Goal: Find specific page/section: Find specific page/section

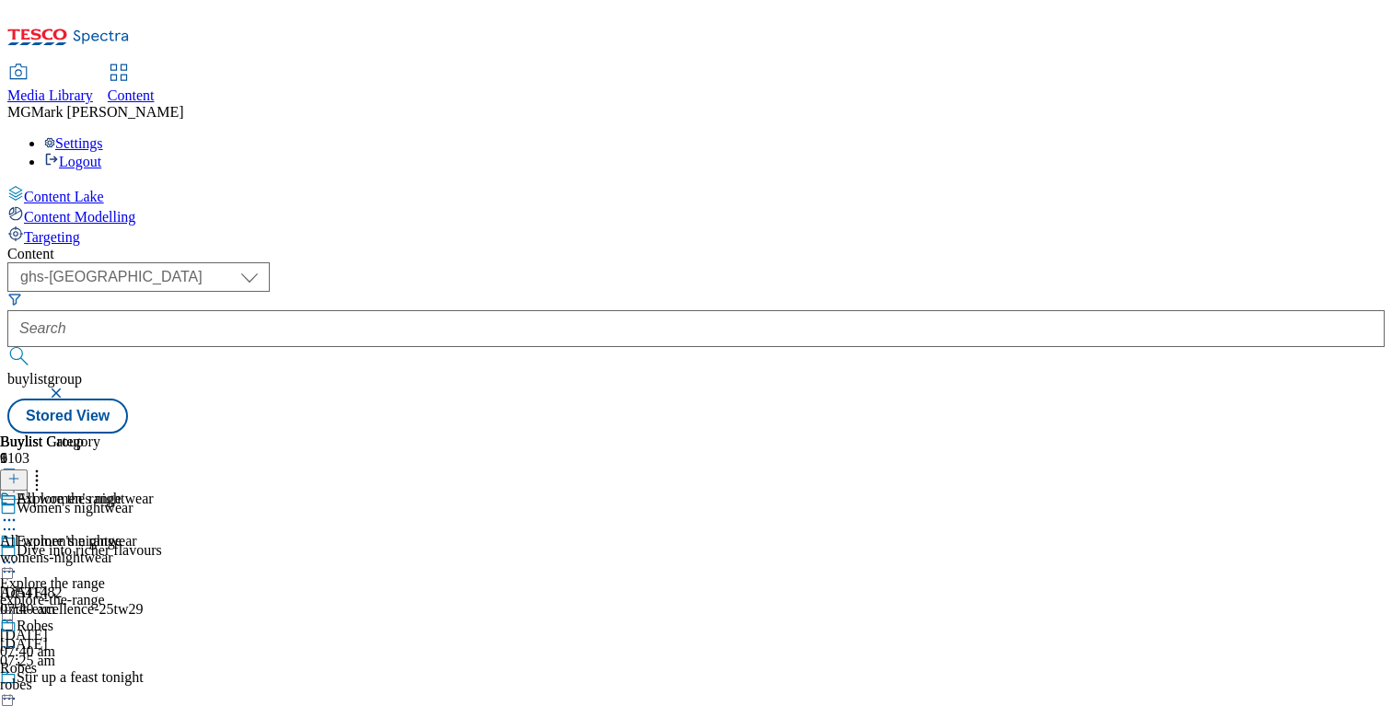
select select "ghs-uk"
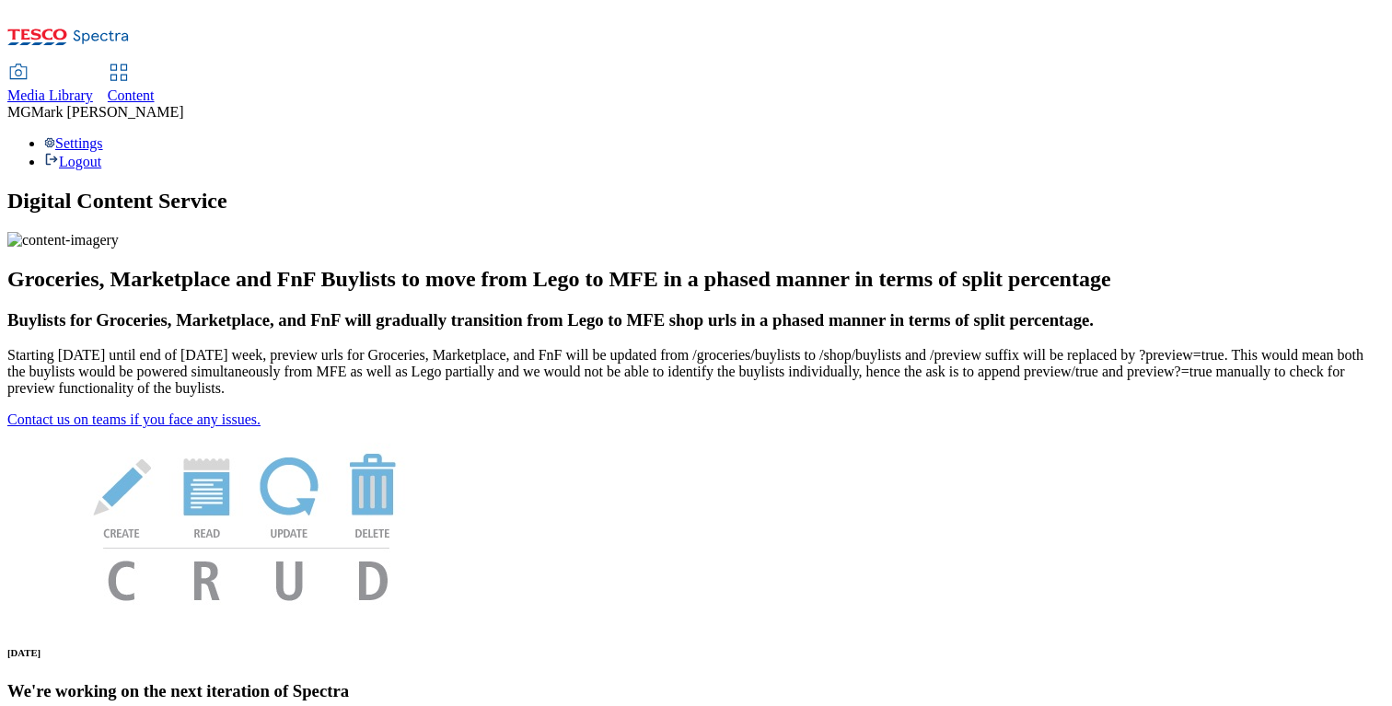
click at [155, 87] on span "Content" at bounding box center [131, 95] width 47 height 16
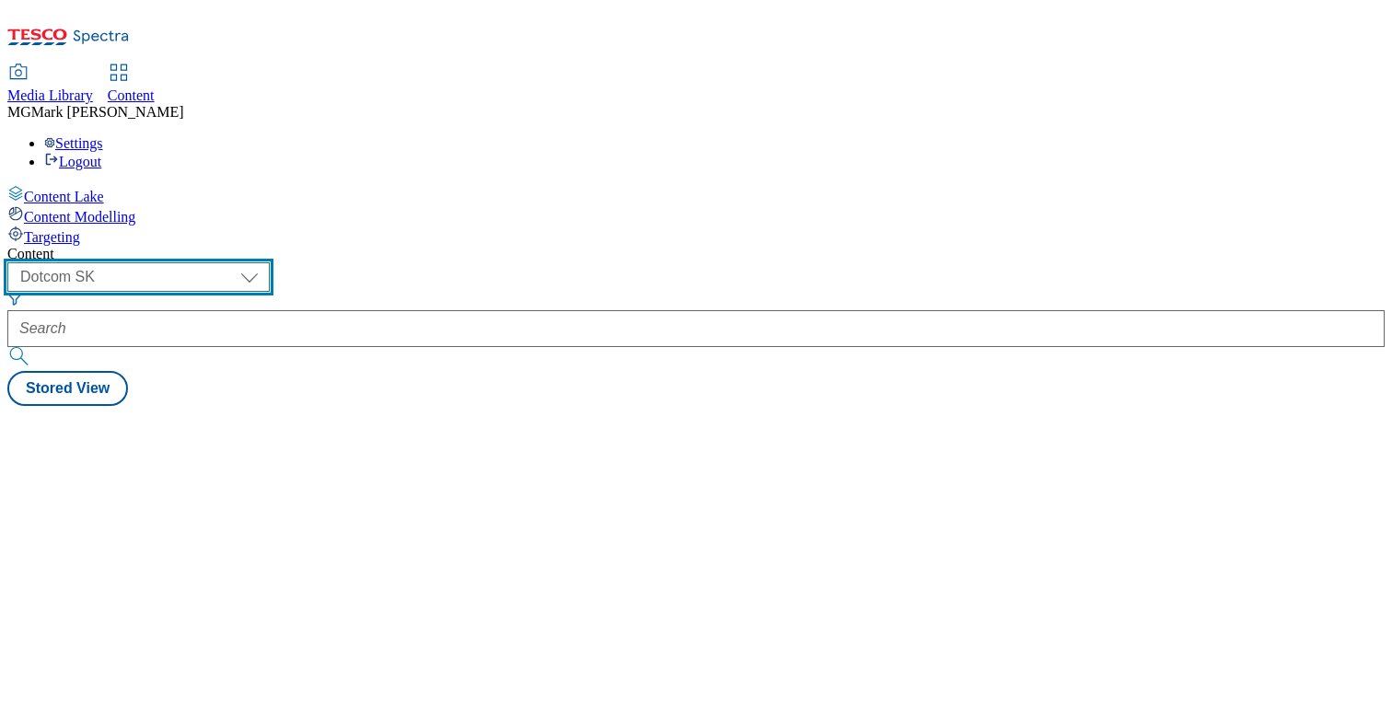
click at [270, 262] on select "Dotcom CZ Dotcom SK ghs-roi ghs-uk Phones UK" at bounding box center [138, 276] width 262 height 29
select select "ghs-uk"
click at [239, 262] on select "Dotcom CZ Dotcom SK ghs-roi ghs-uk Phones UK" at bounding box center [138, 276] width 262 height 29
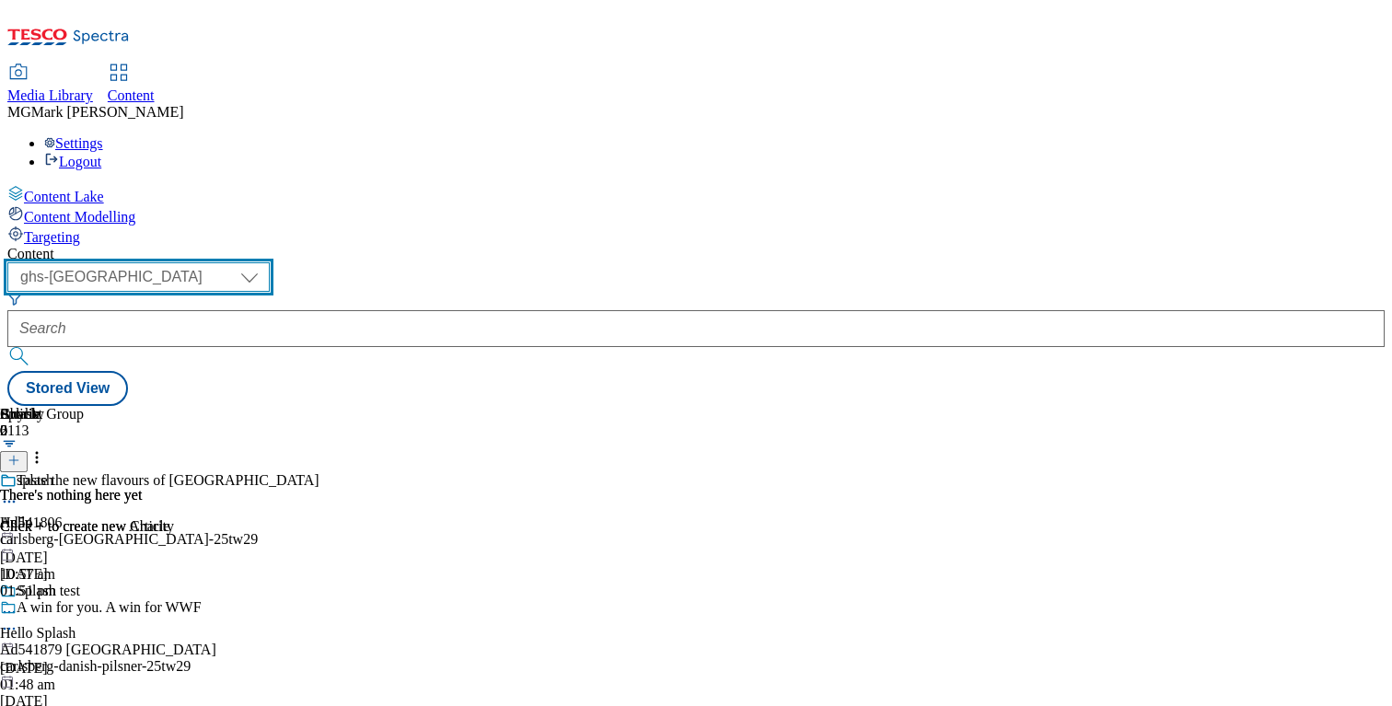
scroll to position [1792, 0]
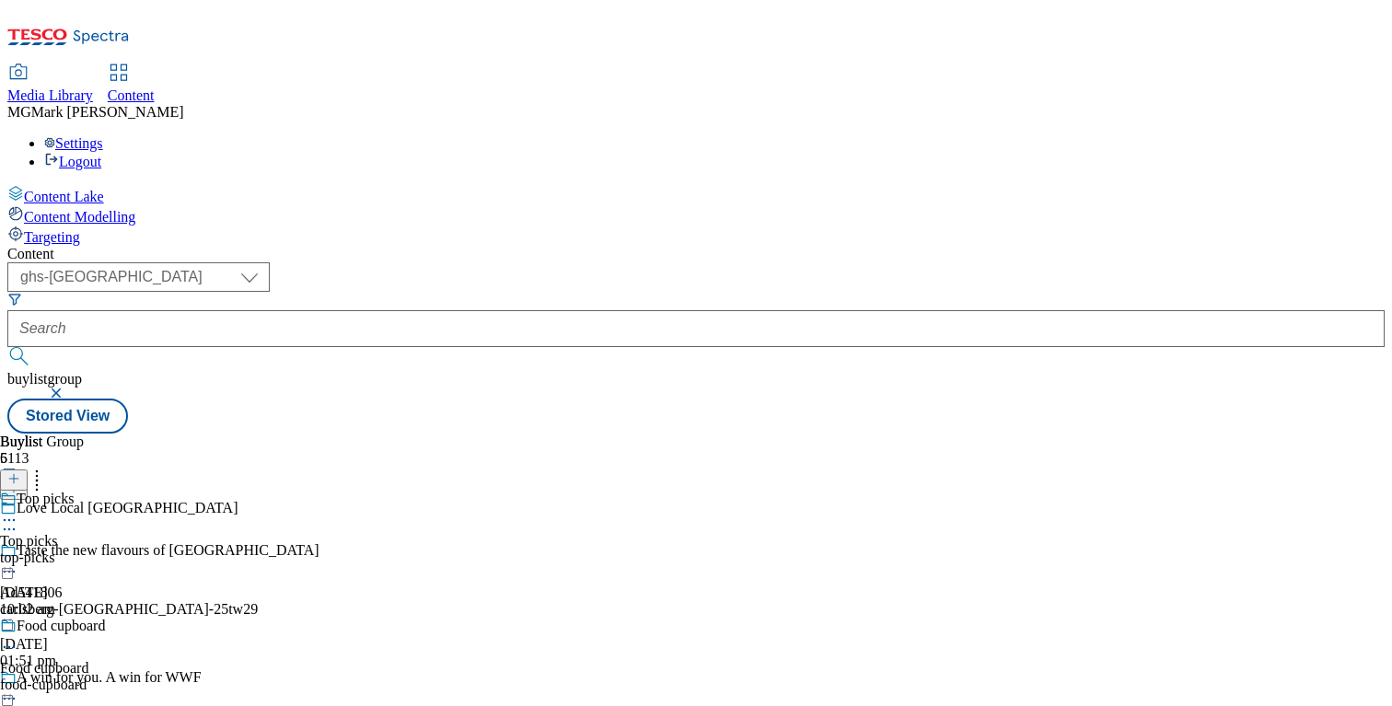
click at [119, 550] on div "top-picks" at bounding box center [59, 558] width 119 height 17
click at [16, 562] on circle at bounding box center [14, 563] width 3 height 3
click at [119, 701] on span "Un-preview" at bounding box center [88, 708] width 62 height 14
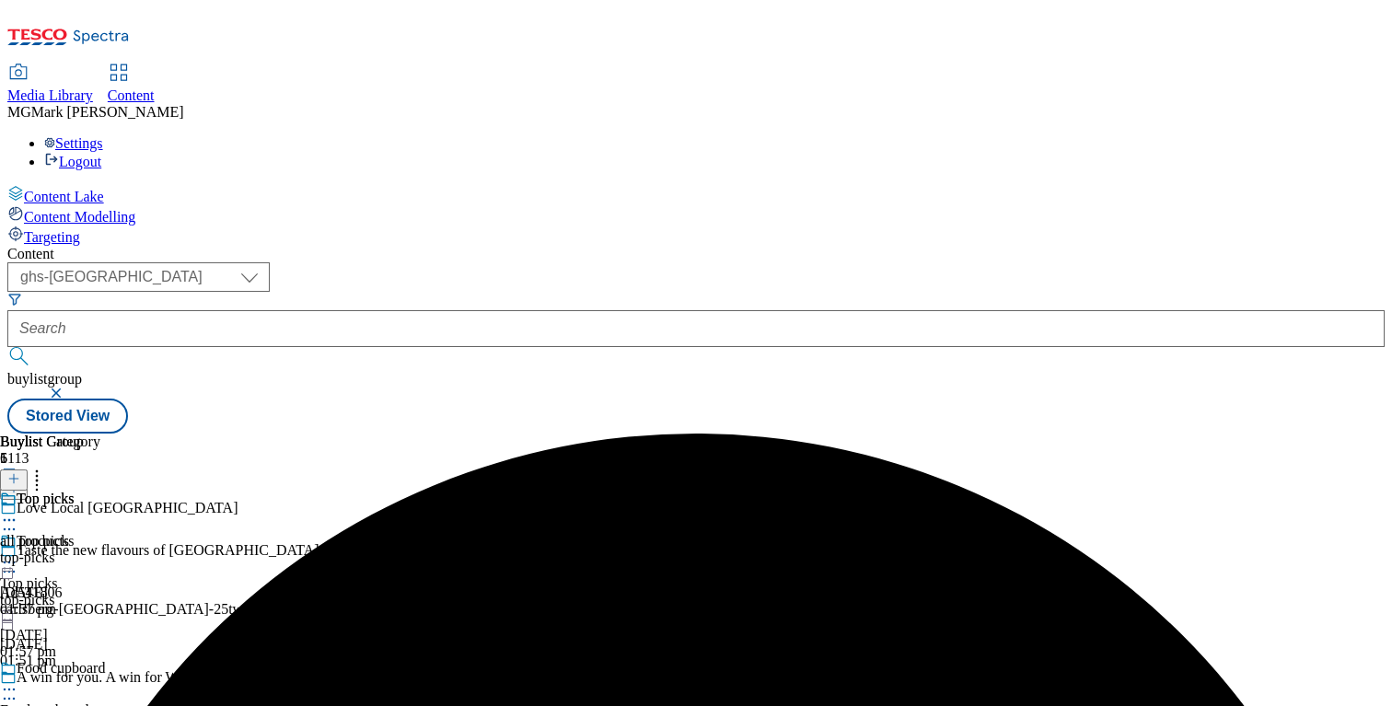
click at [119, 660] on div "Food cupboard" at bounding box center [59, 681] width 119 height 42
click at [18, 680] on icon at bounding box center [9, 689] width 18 height 18
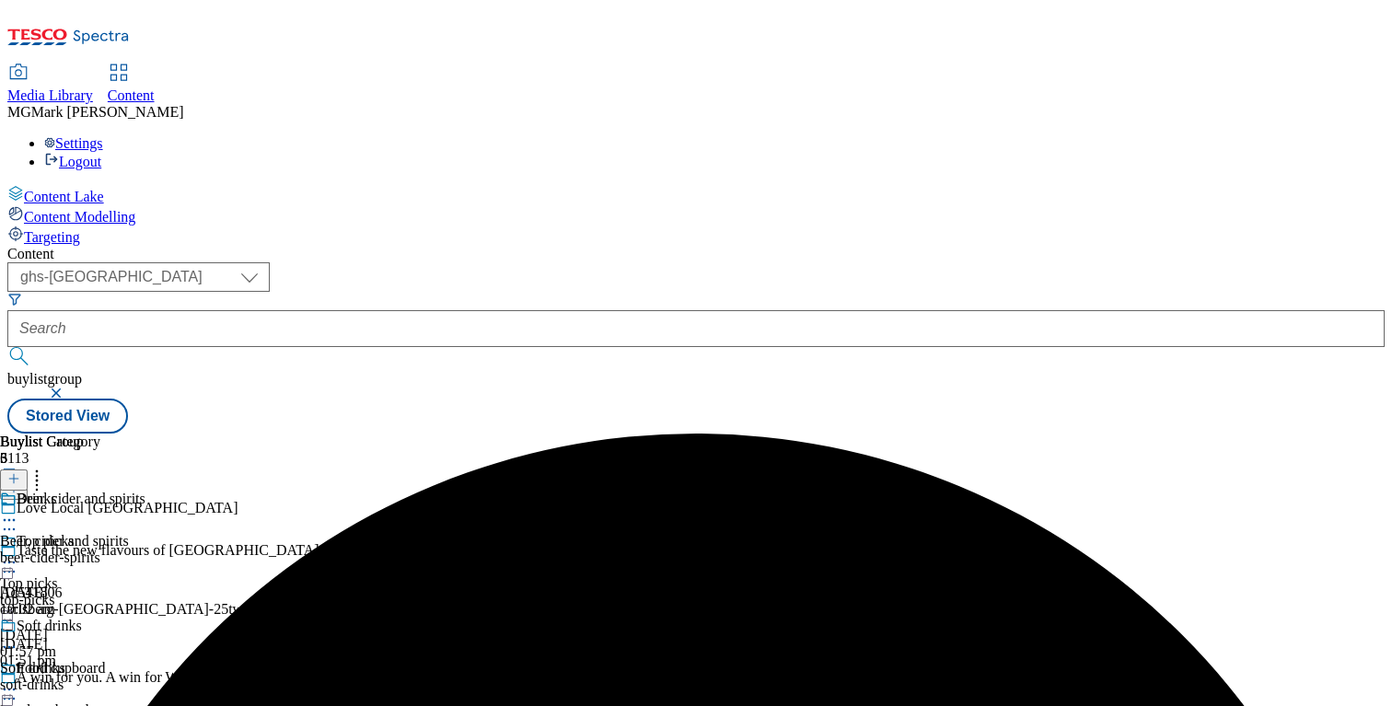
scroll to position [366, 0]
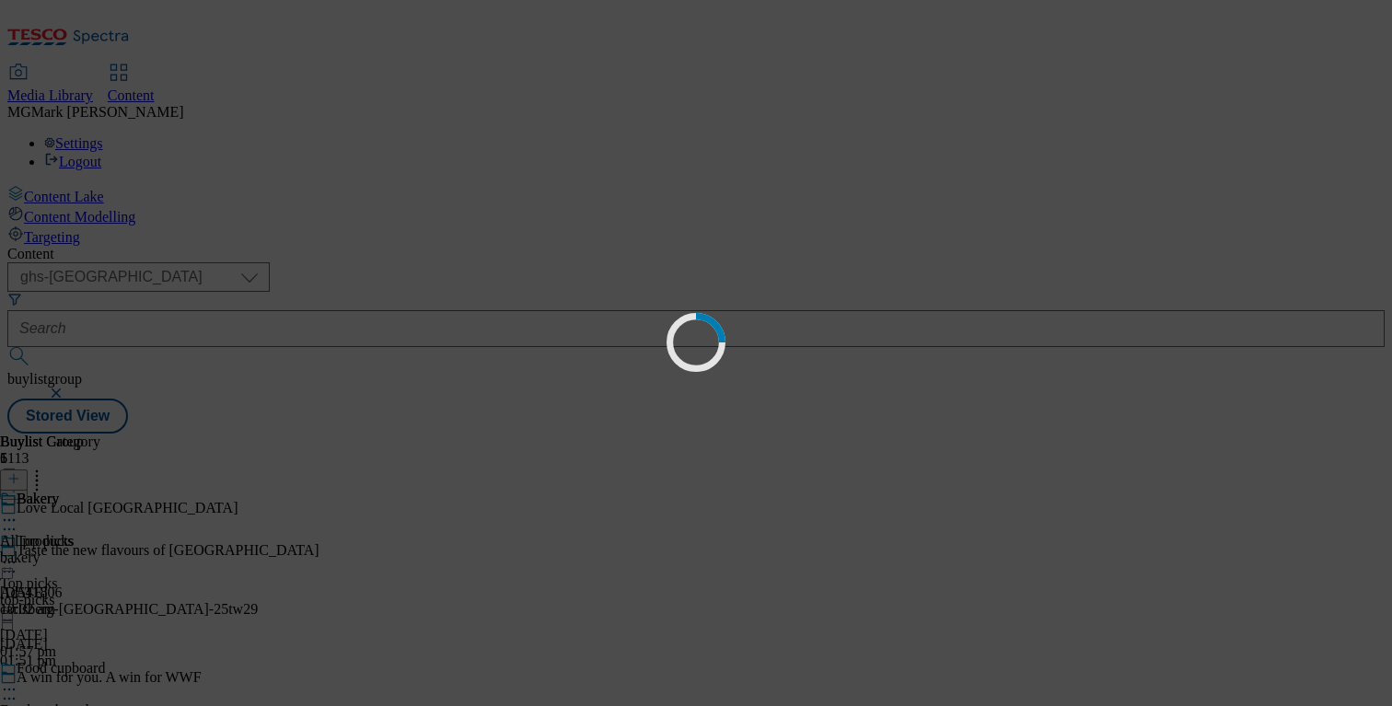
scroll to position [0, 0]
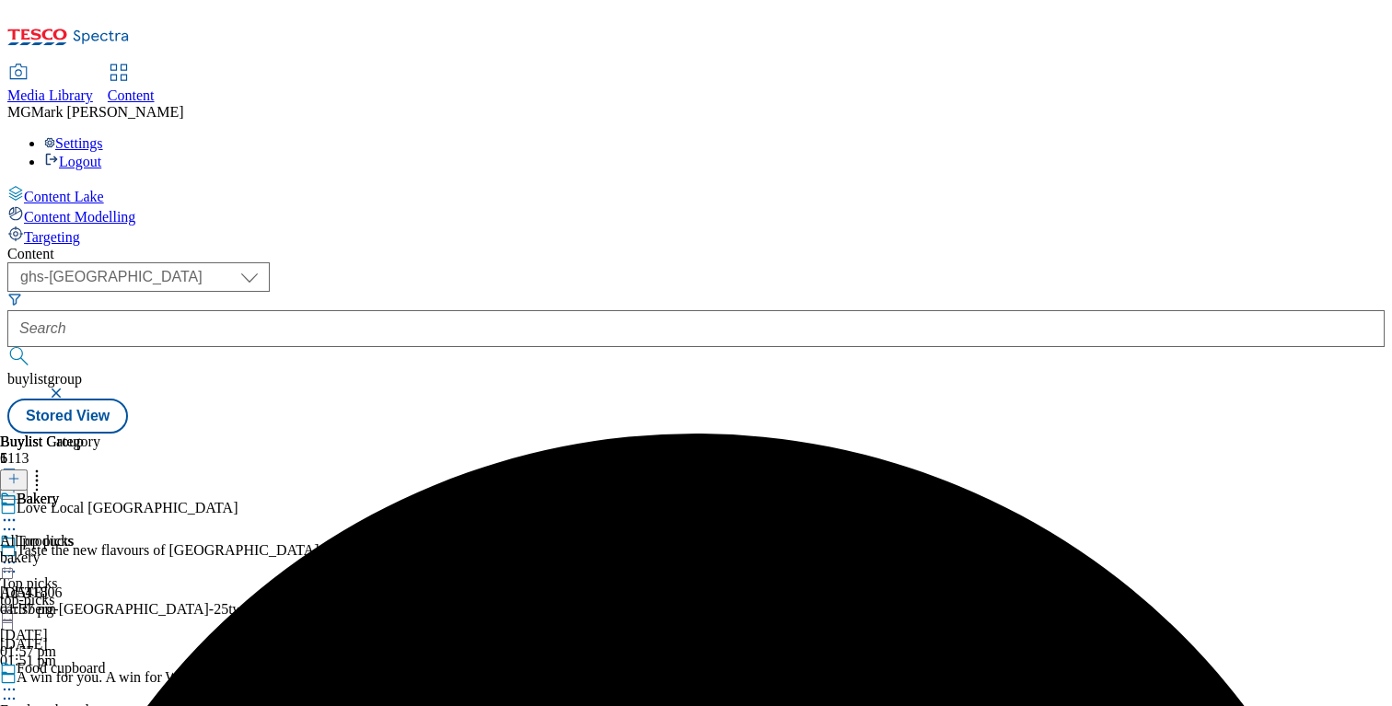
click at [119, 592] on div "top-picks" at bounding box center [59, 600] width 119 height 17
click at [18, 553] on icon at bounding box center [9, 562] width 18 height 18
click at [100, 680] on span "Preview" at bounding box center [78, 687] width 43 height 14
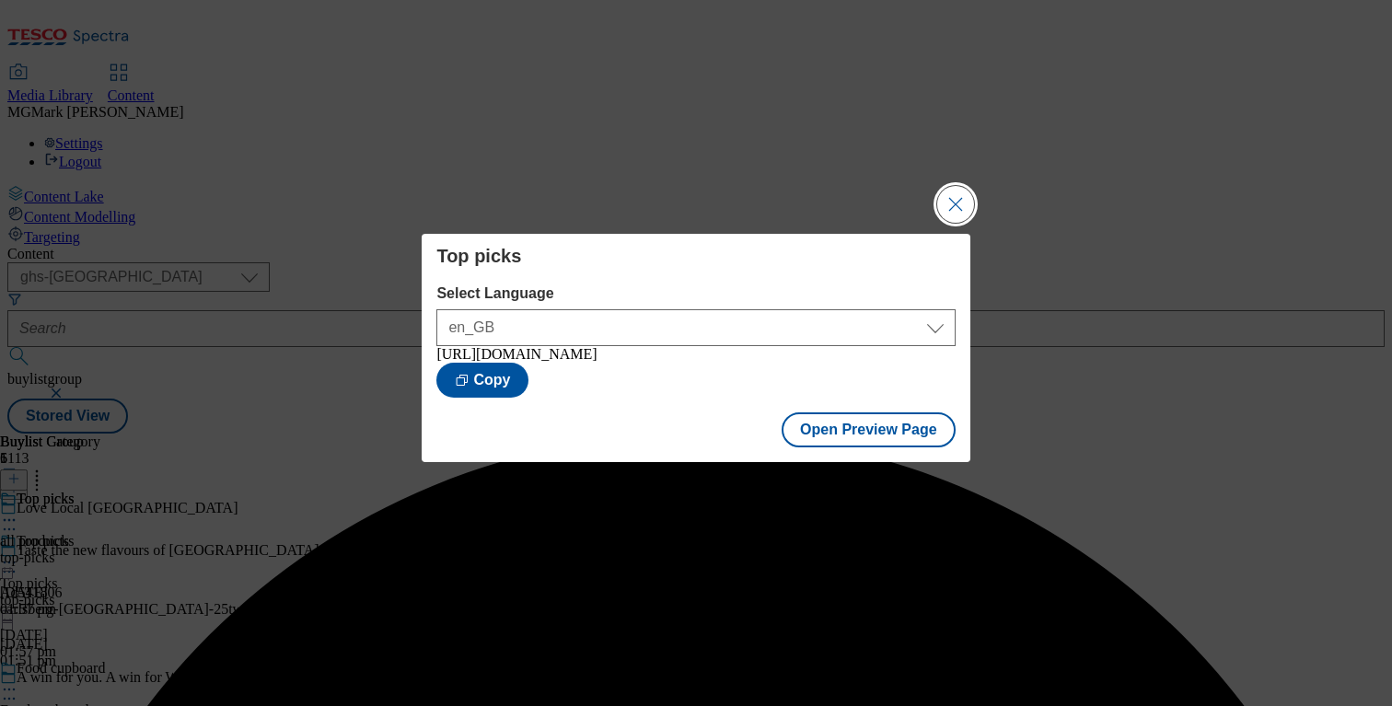
click at [963, 204] on button "Close Modal" at bounding box center [955, 204] width 37 height 37
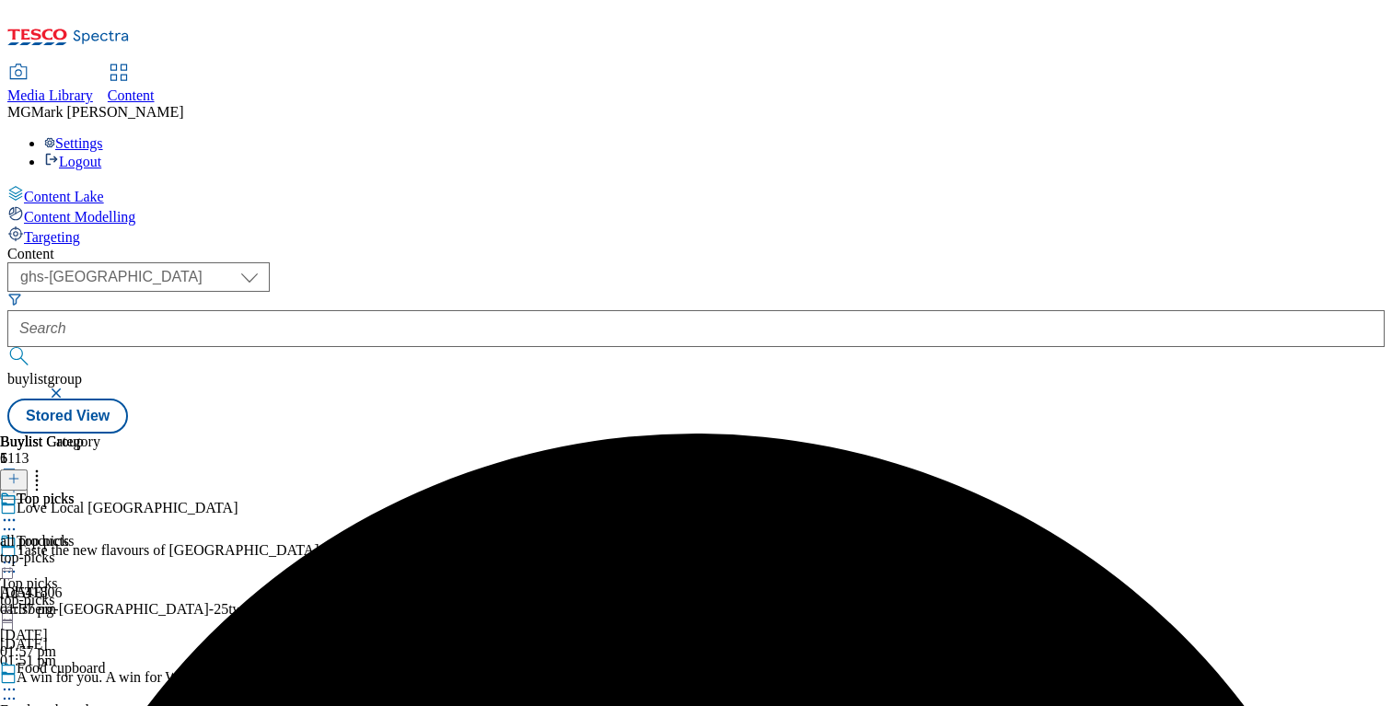
click at [18, 680] on icon at bounding box center [9, 689] width 18 height 18
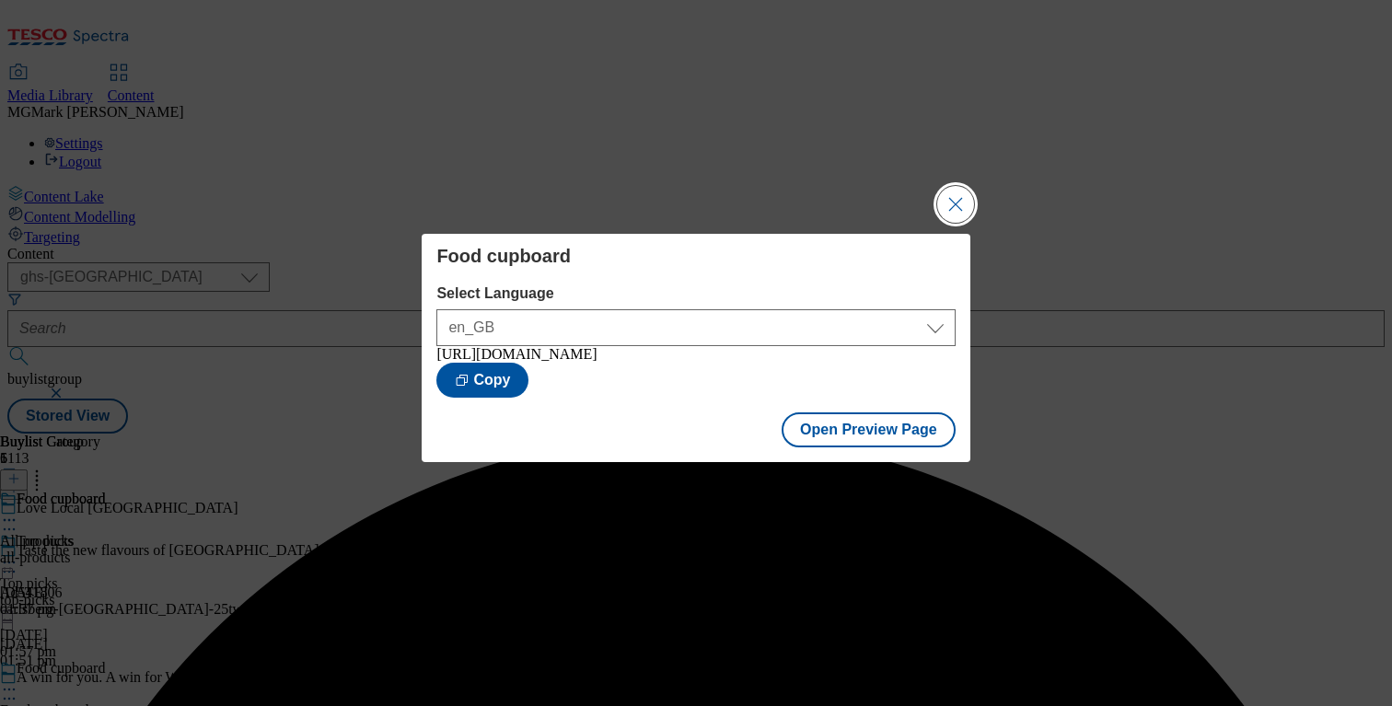
click at [956, 208] on button "Close Modal" at bounding box center [955, 204] width 37 height 37
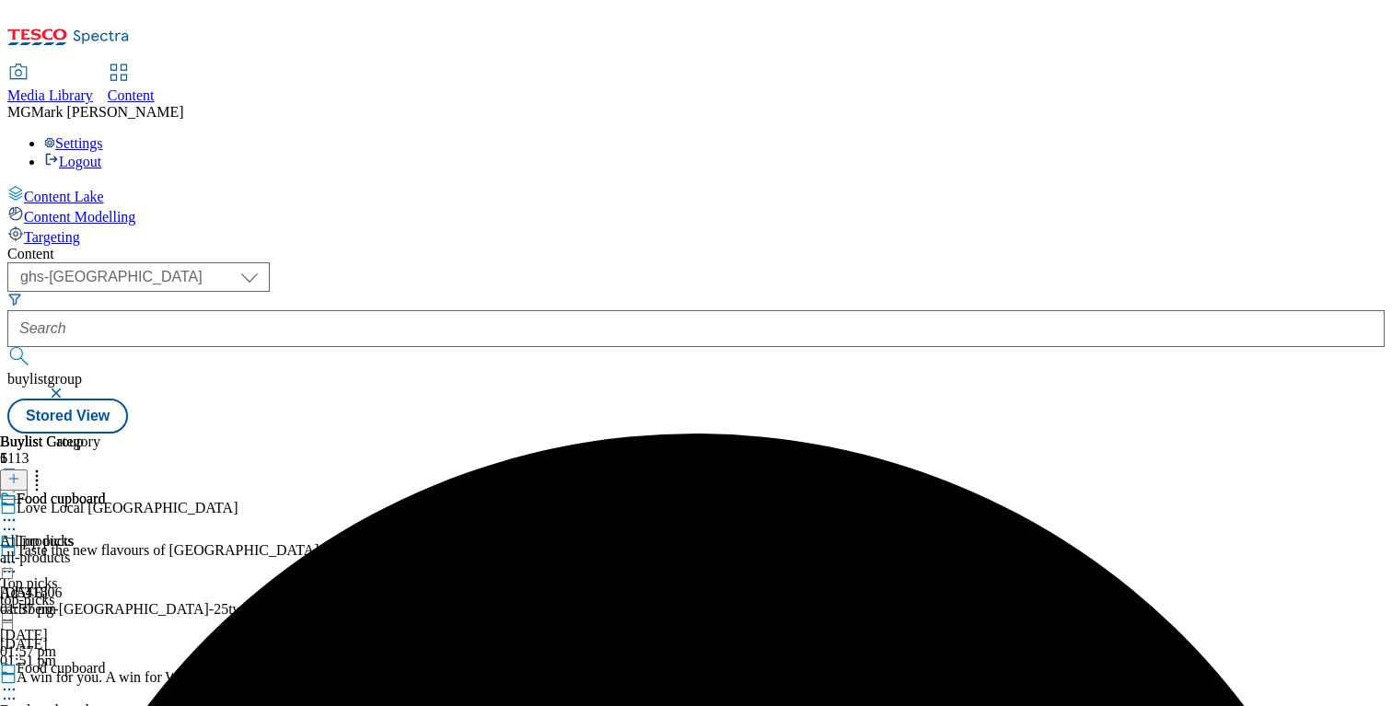
scroll to position [155, 0]
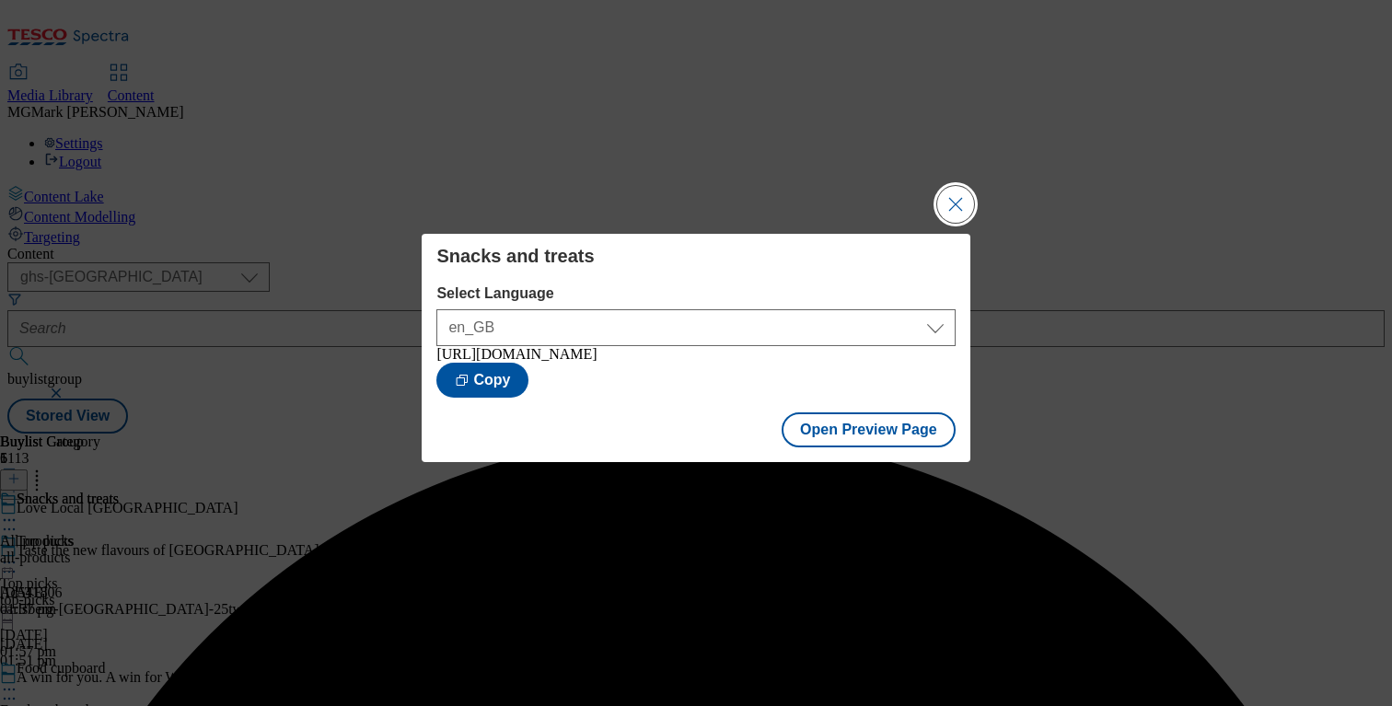
click at [958, 197] on button "Close Modal" at bounding box center [955, 204] width 37 height 37
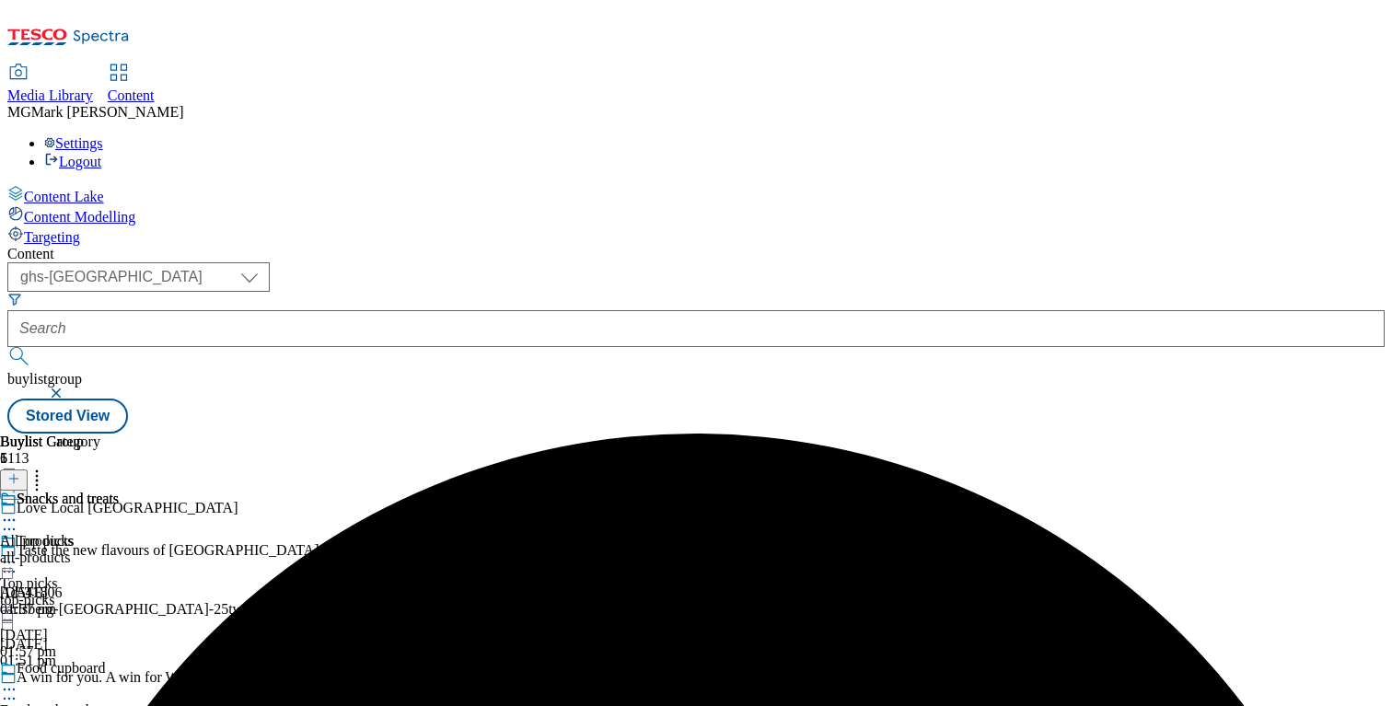
scroll to position [362, 0]
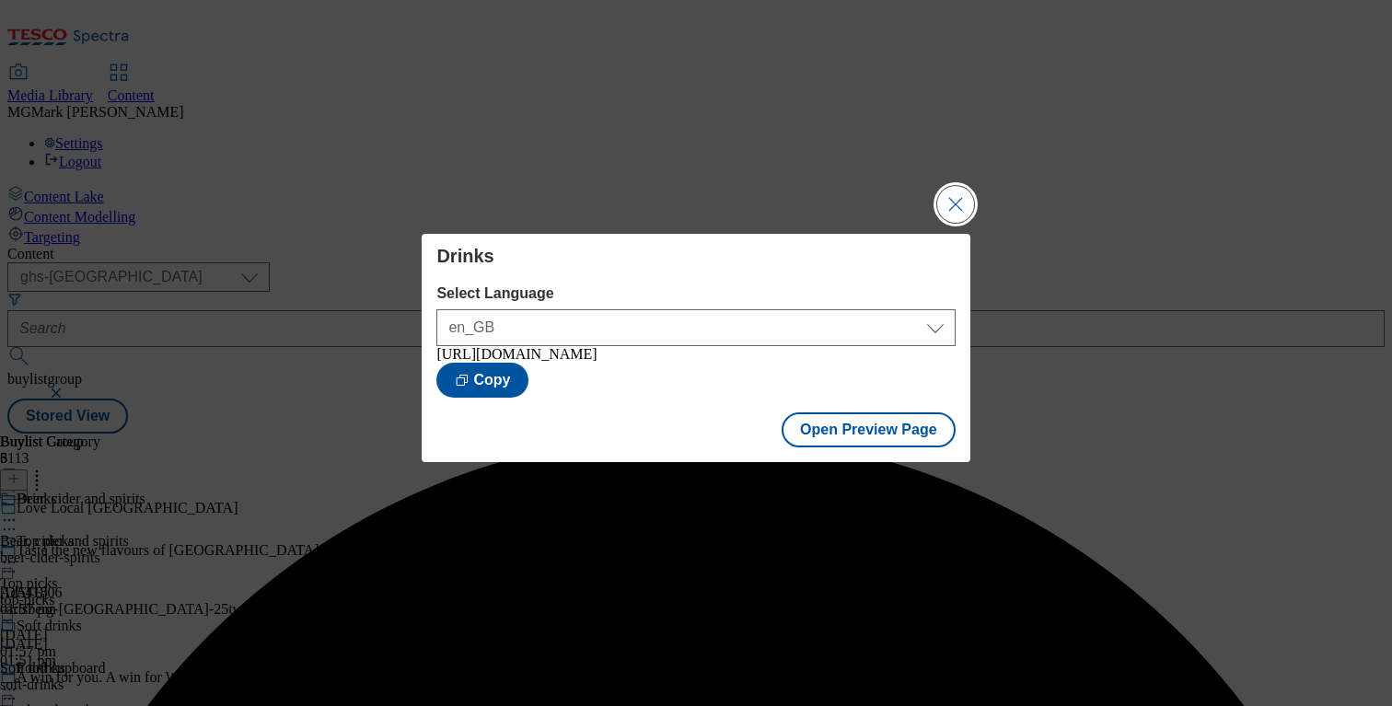
click at [955, 198] on button "Close Modal" at bounding box center [955, 204] width 37 height 37
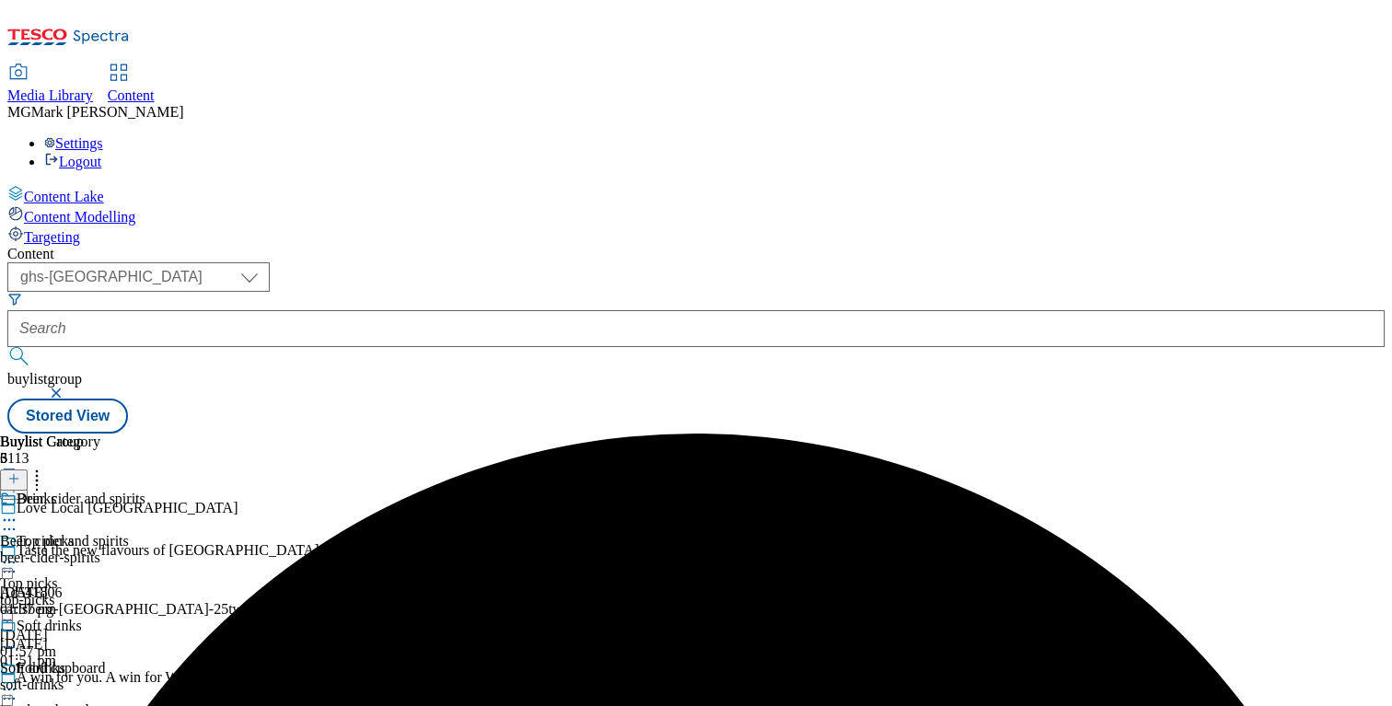
scroll to position [362, 0]
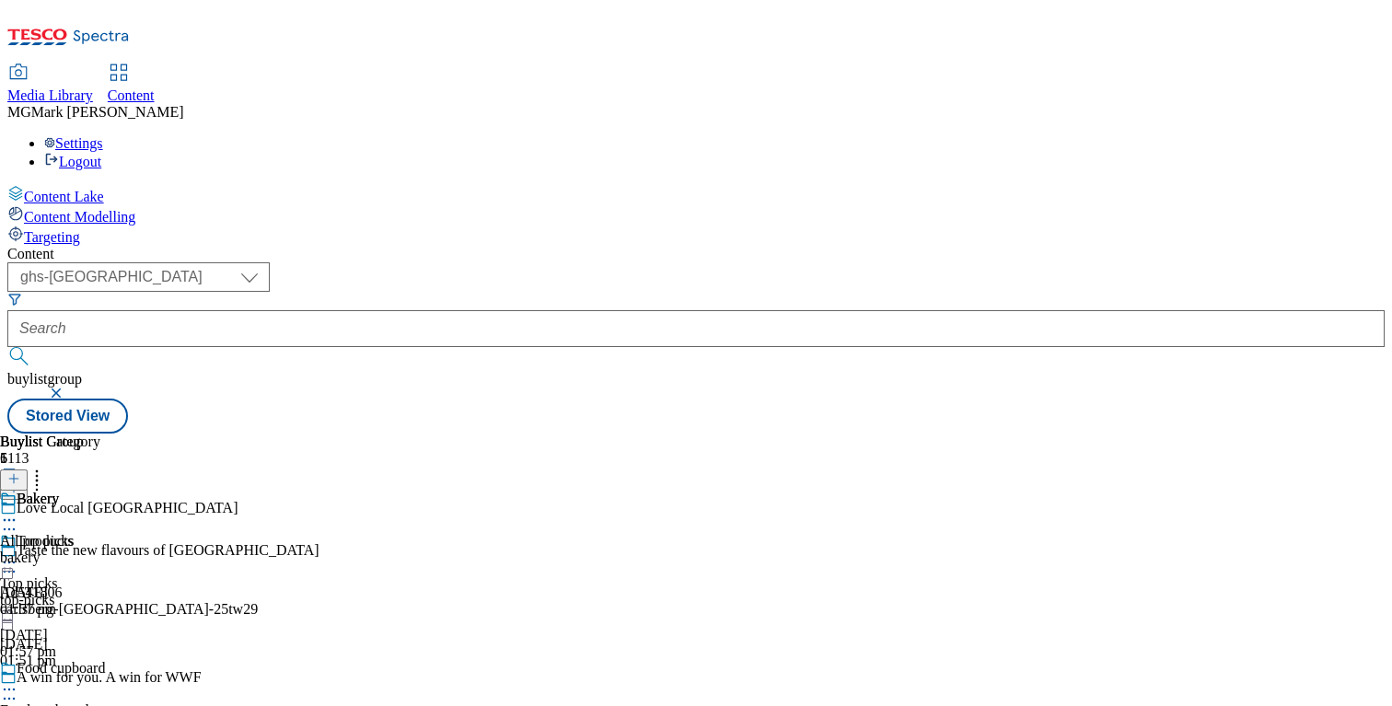
scroll to position [522, 0]
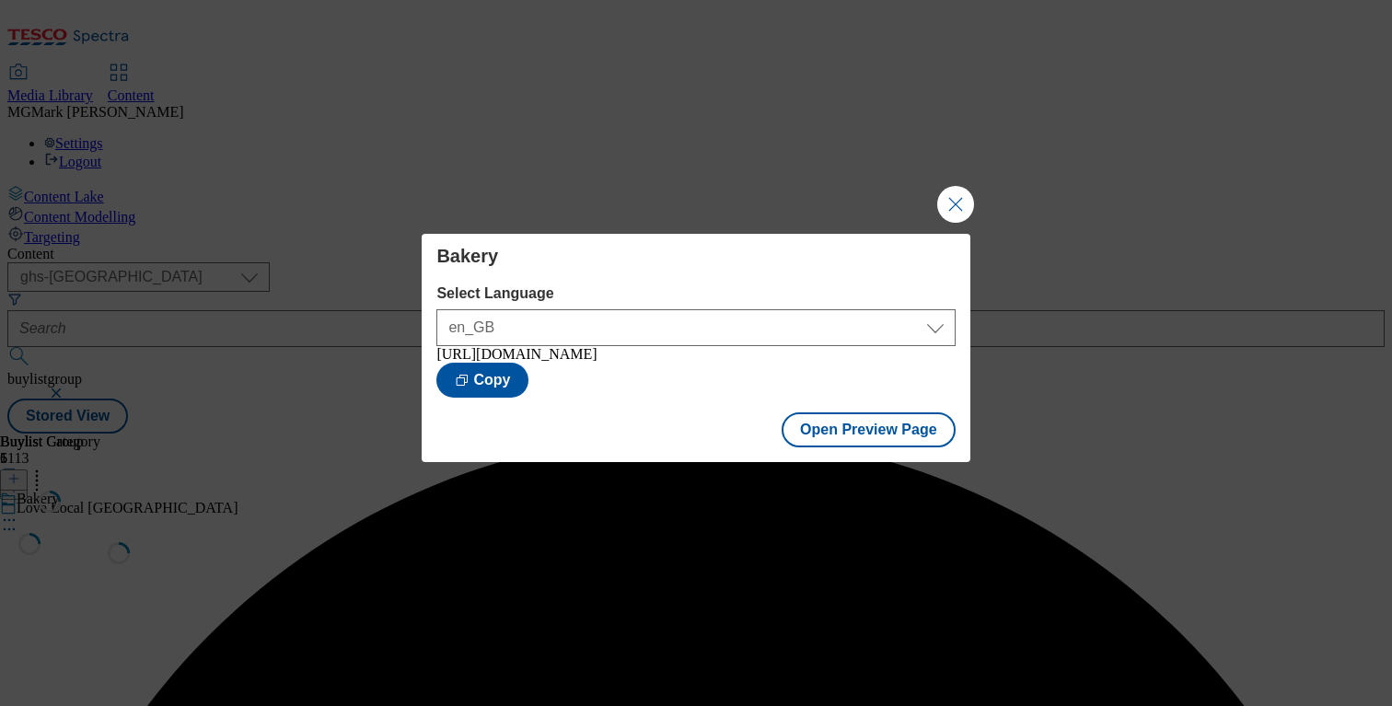
scroll to position [0, 0]
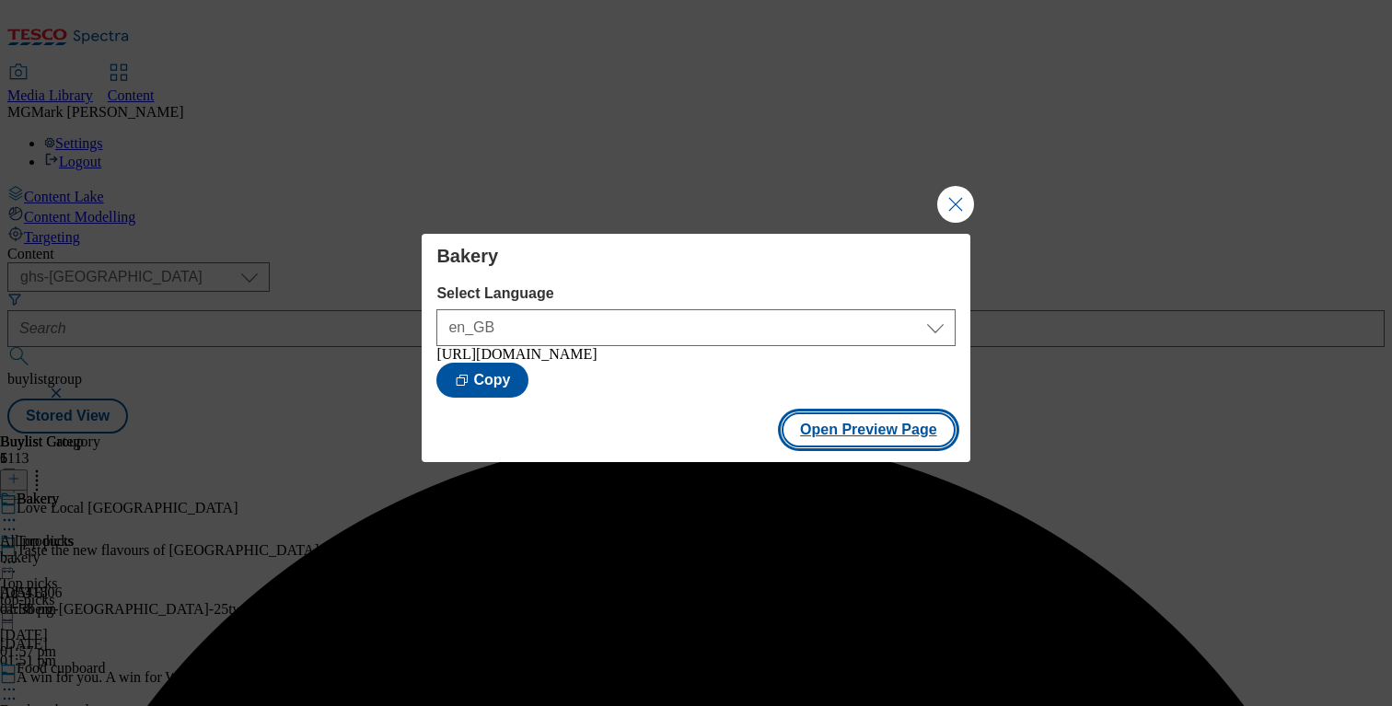
click at [915, 448] on button "Open Preview Page" at bounding box center [869, 430] width 174 height 35
click at [974, 194] on button "Close Modal" at bounding box center [955, 204] width 37 height 37
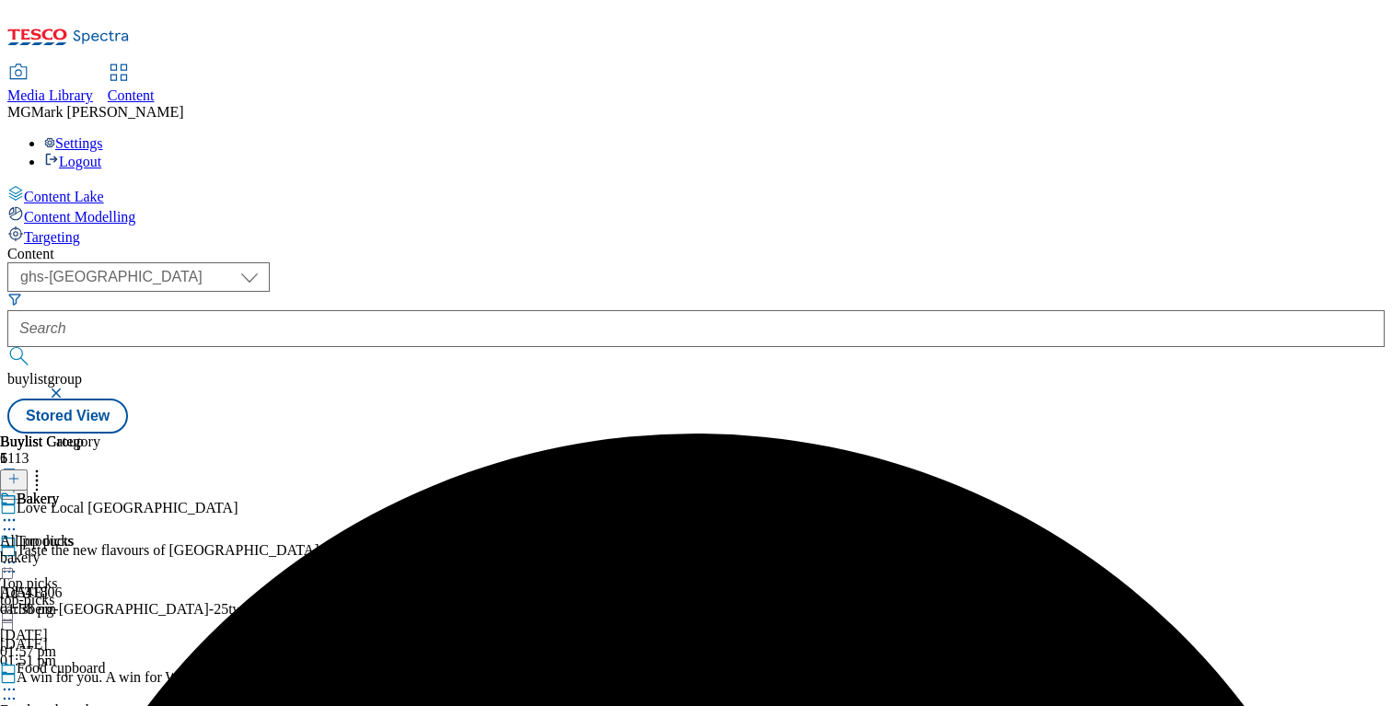
click at [320, 542] on div "Taste the new flavours of Brooklyn Ad541806 carlsberg-brooklyn-25tw29 1 Sept 20…" at bounding box center [160, 605] width 320 height 127
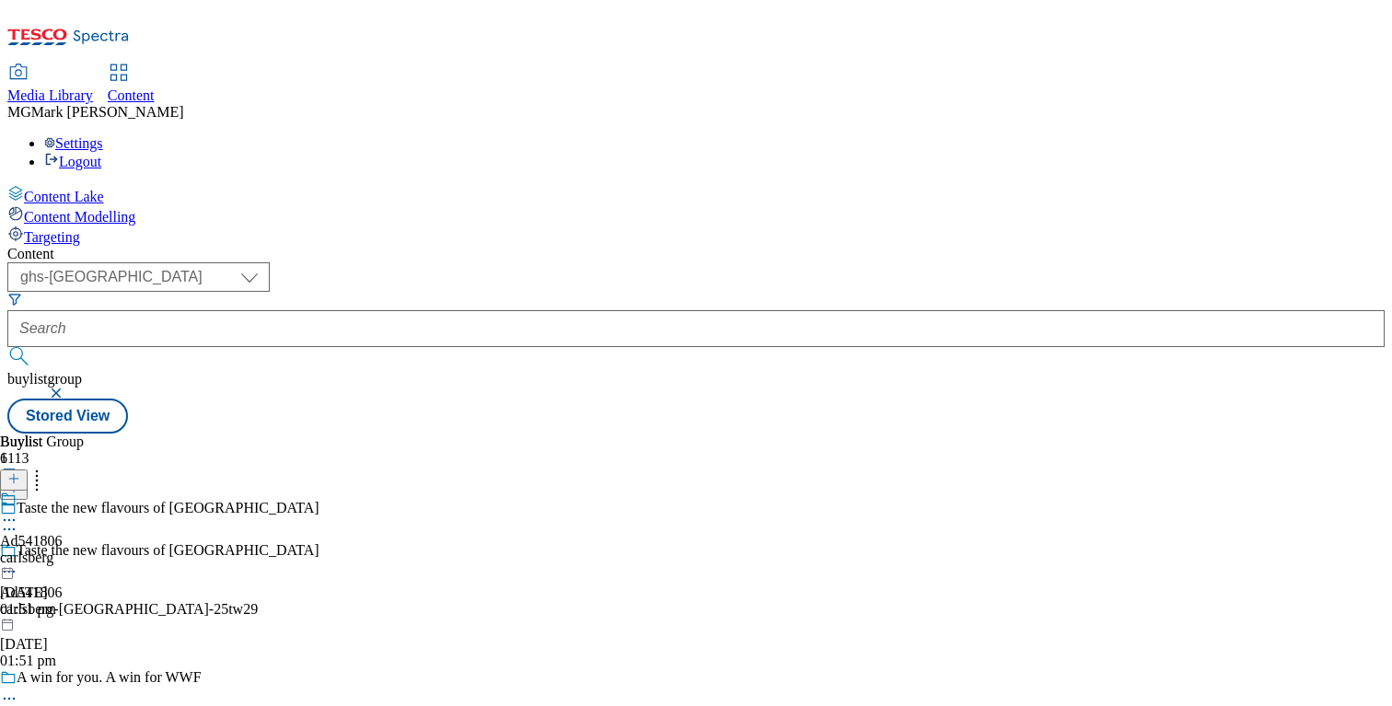
scroll to position [1784, 0]
